Goal: Information Seeking & Learning: Learn about a topic

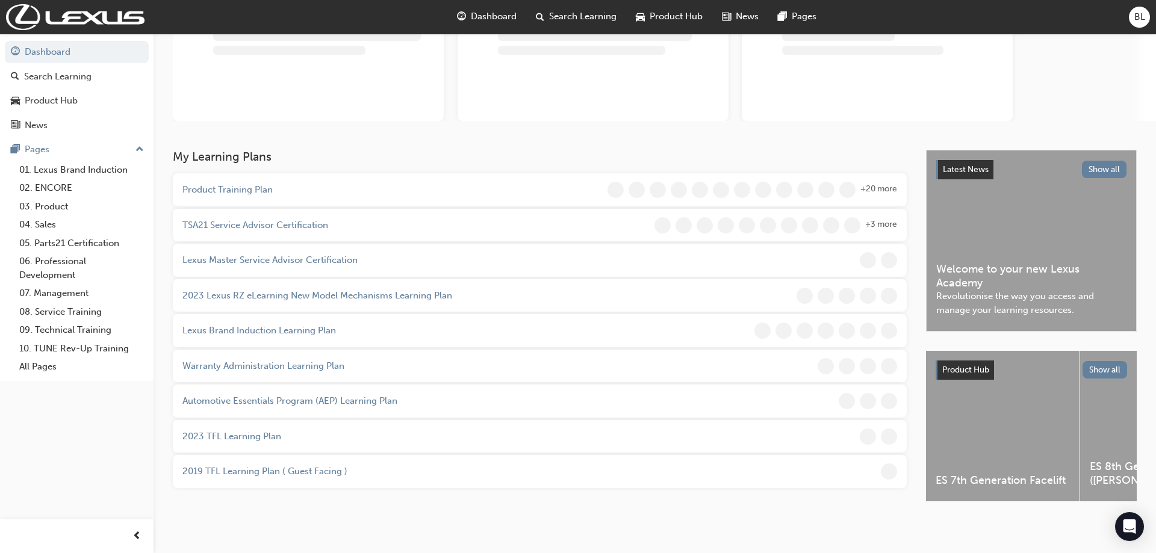
scroll to position [119, 0]
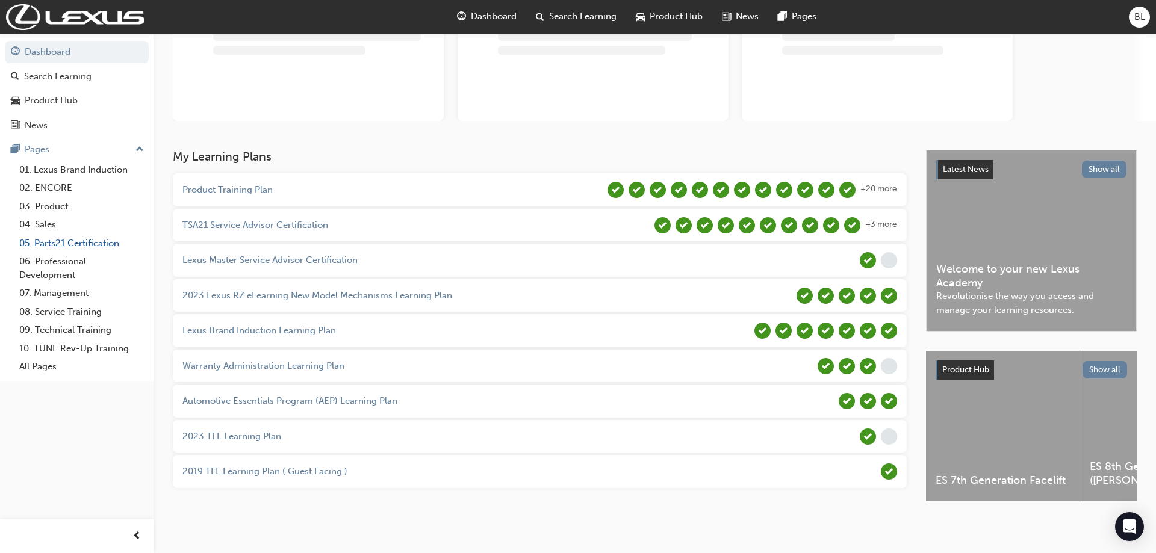
click at [78, 243] on link "05. Parts21 Certification" at bounding box center [81, 243] width 134 height 19
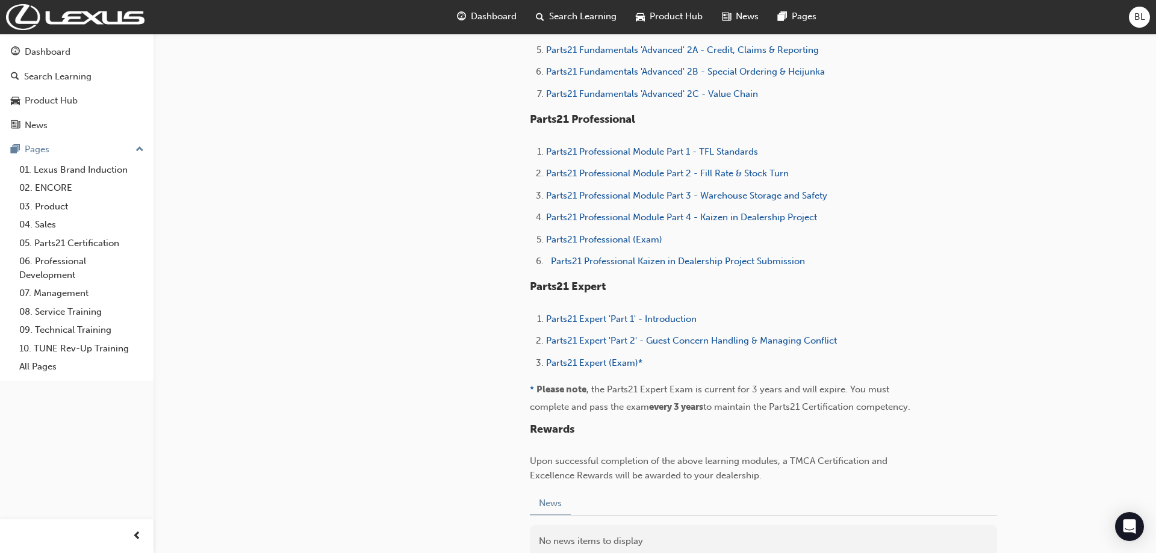
scroll to position [482, 0]
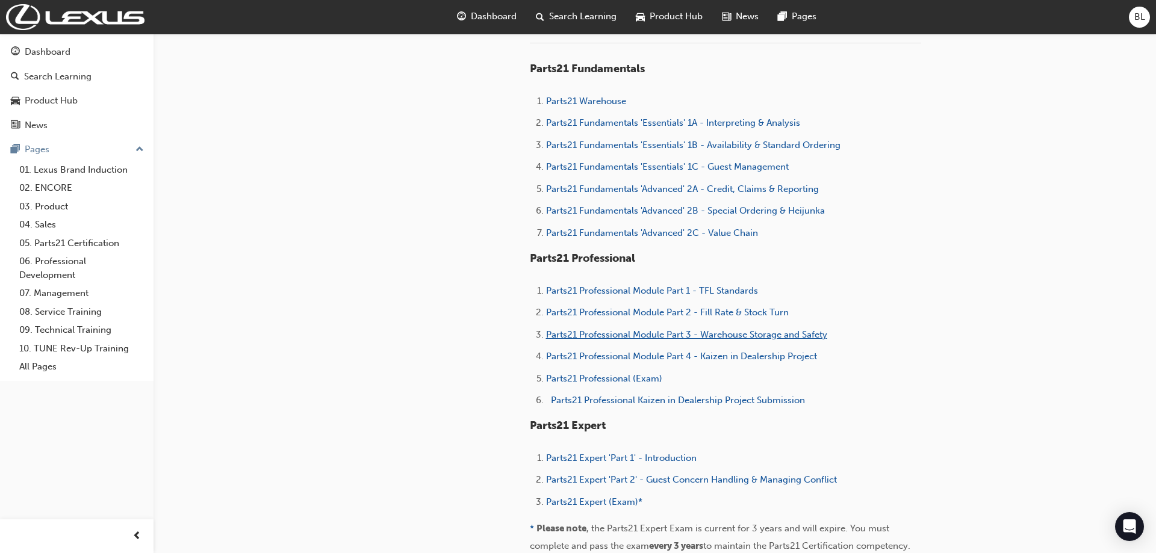
click at [665, 335] on span "Parts21 Professional Module Part 3 - Warehouse Storage and Safety" at bounding box center [686, 334] width 281 height 11
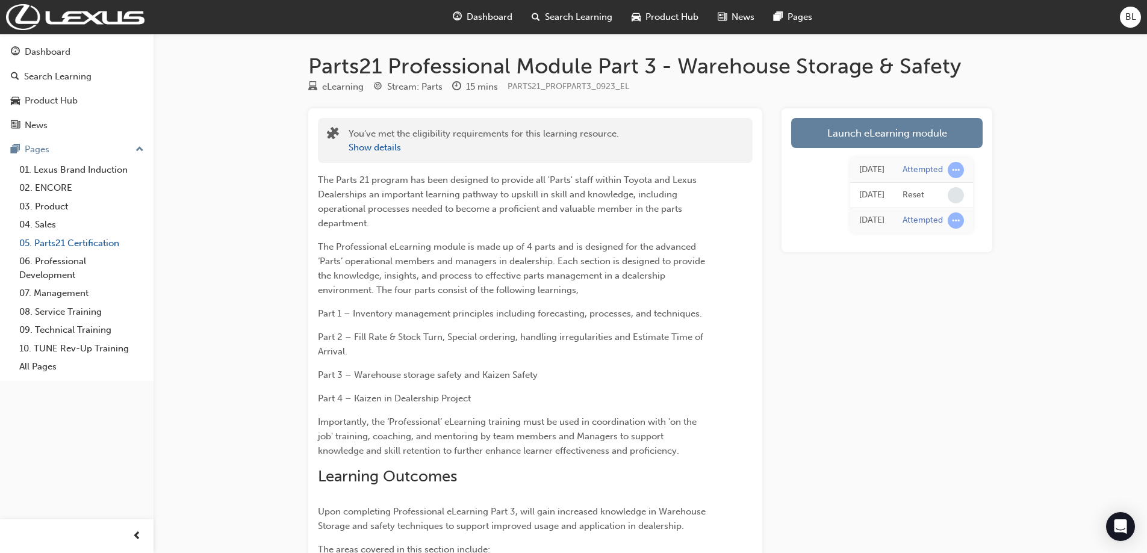
click at [75, 247] on link "05. Parts21 Certification" at bounding box center [81, 243] width 134 height 19
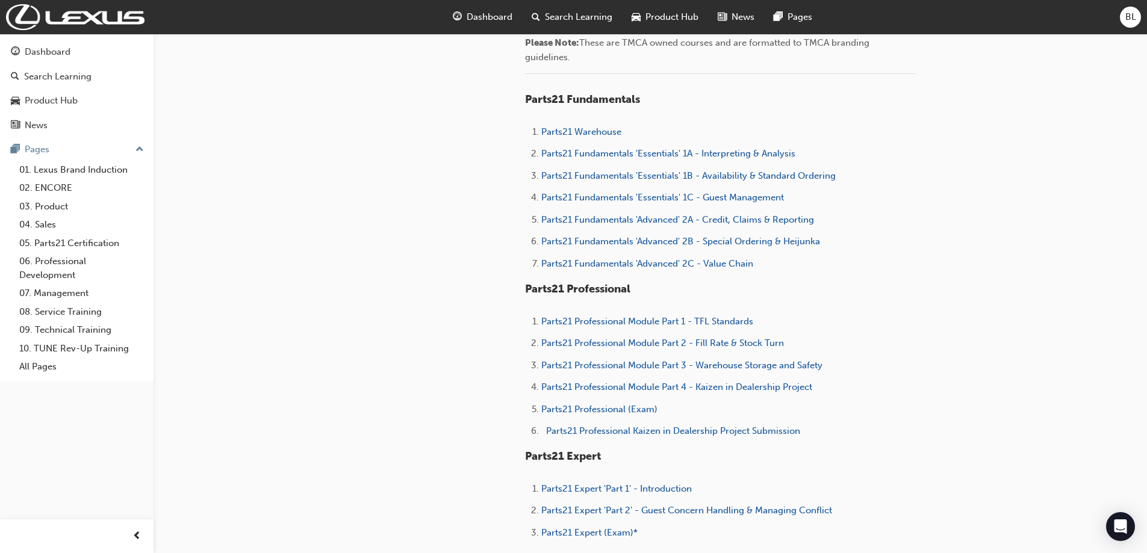
scroll to position [542, 0]
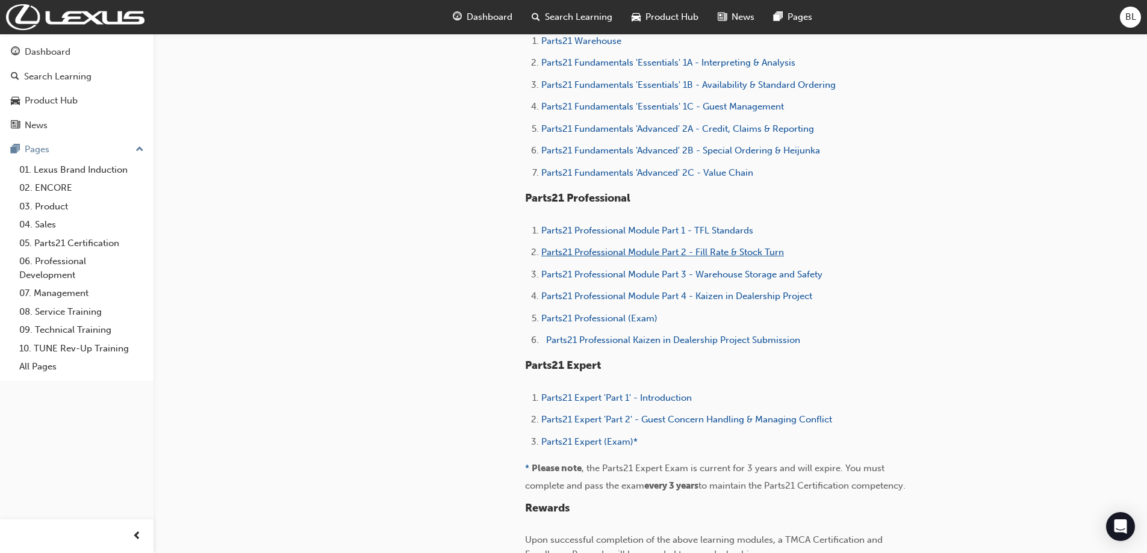
click at [715, 255] on span "Parts21 Professional Module Part 2 - Fill Rate & Stock Turn" at bounding box center [662, 252] width 243 height 11
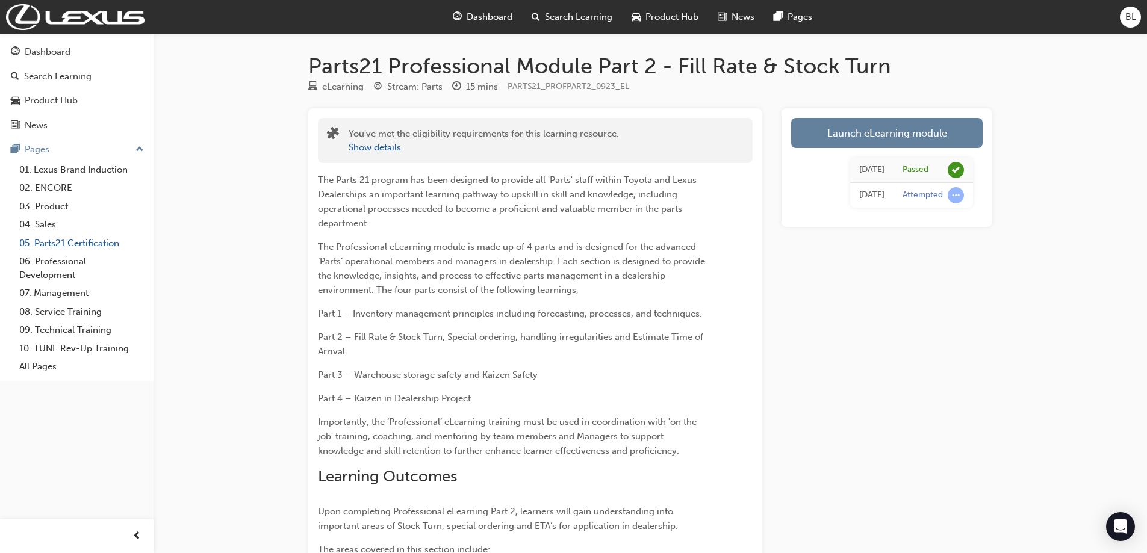
click at [57, 248] on link "05. Parts21 Certification" at bounding box center [81, 243] width 134 height 19
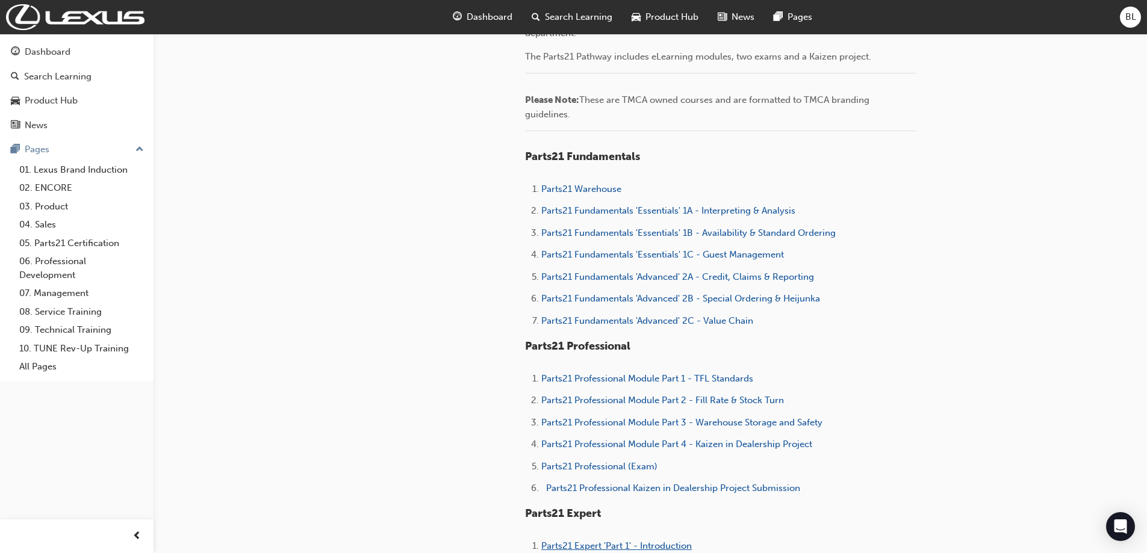
scroll to position [370, 0]
